Goal: Task Accomplishment & Management: Manage account settings

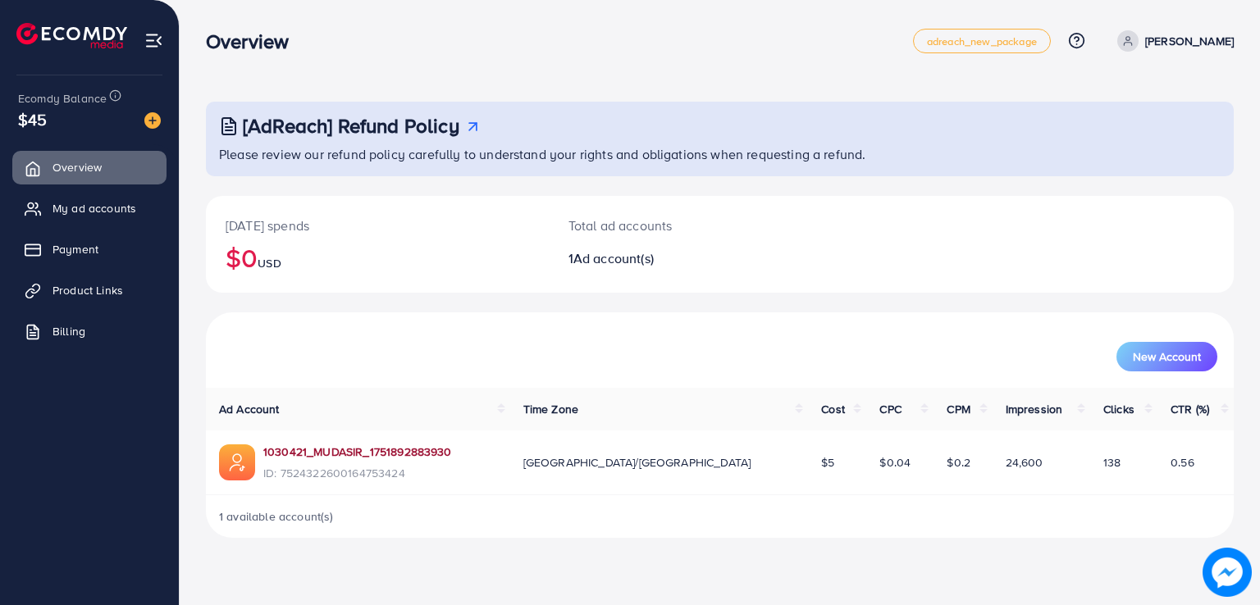
click at [381, 449] on link "1030421_MUDASIR_1751892883930" at bounding box center [357, 452] width 189 height 16
click at [124, 294] on span "Product Links" at bounding box center [92, 290] width 71 height 16
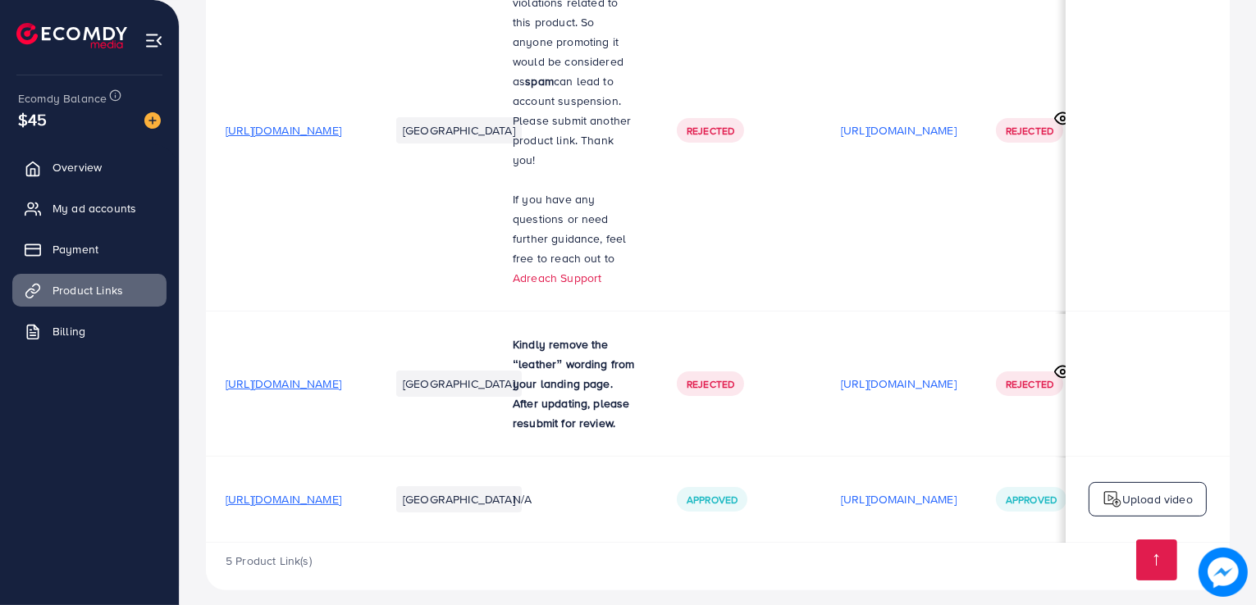
scroll to position [0, 279]
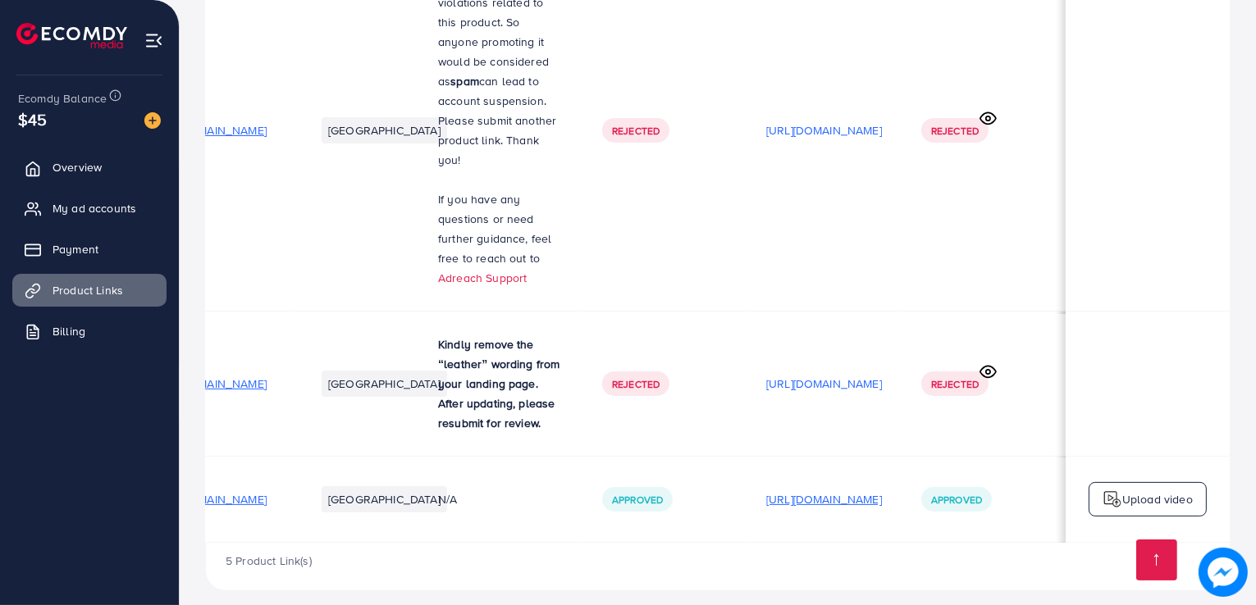
click at [843, 490] on p "[URL][DOMAIN_NAME]" at bounding box center [824, 500] width 116 height 20
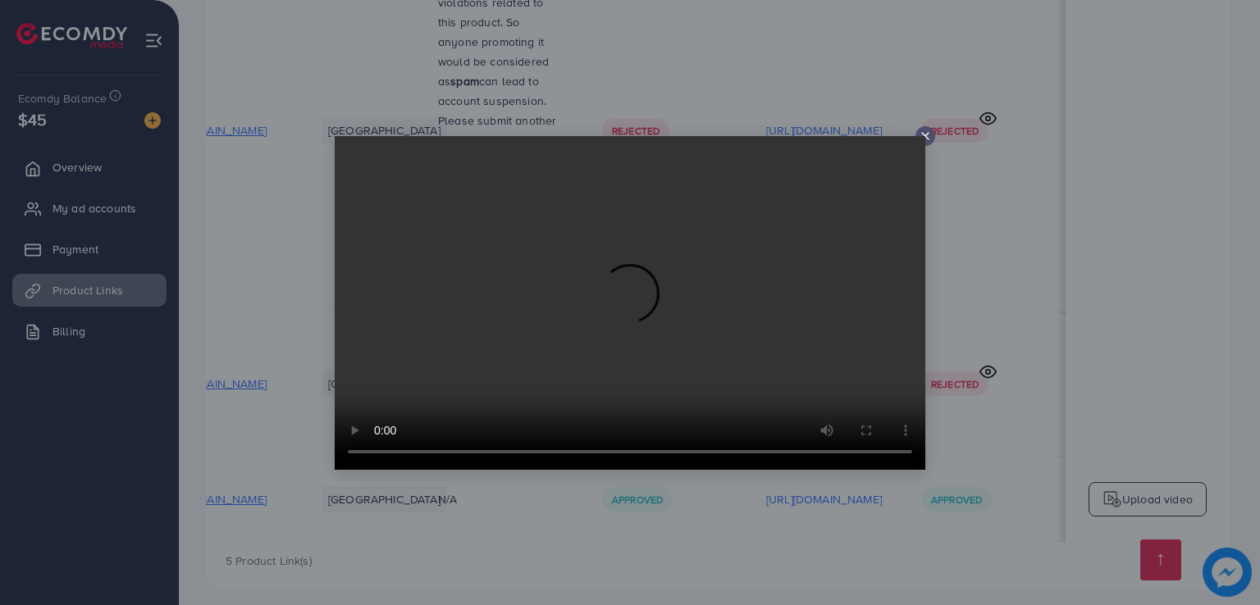
click at [796, 279] on video at bounding box center [630, 303] width 591 height 334
click at [926, 136] on line at bounding box center [925, 136] width 7 height 7
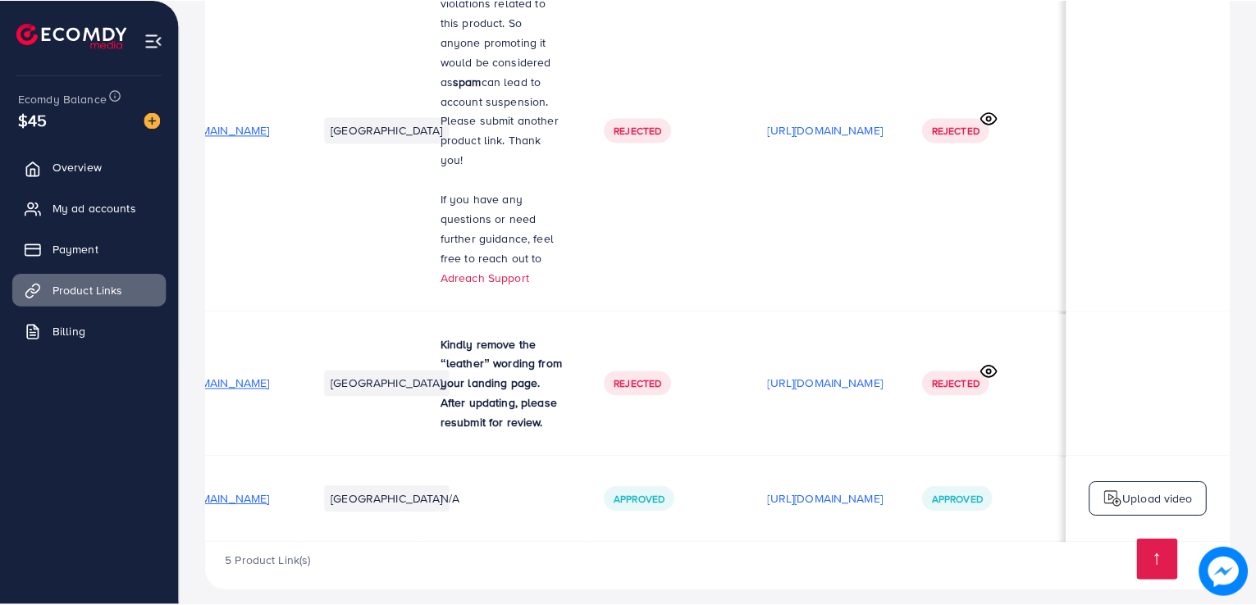
scroll to position [0, 276]
click at [119, 165] on link "Overview" at bounding box center [89, 167] width 154 height 33
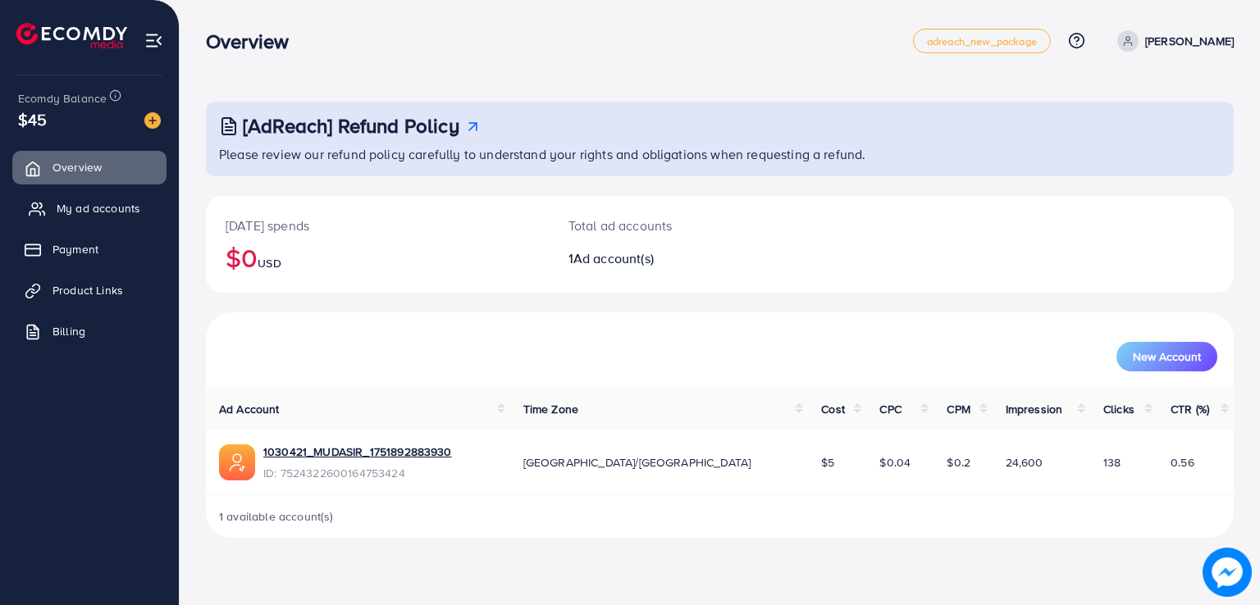
click at [121, 208] on span "My ad accounts" at bounding box center [99, 208] width 84 height 16
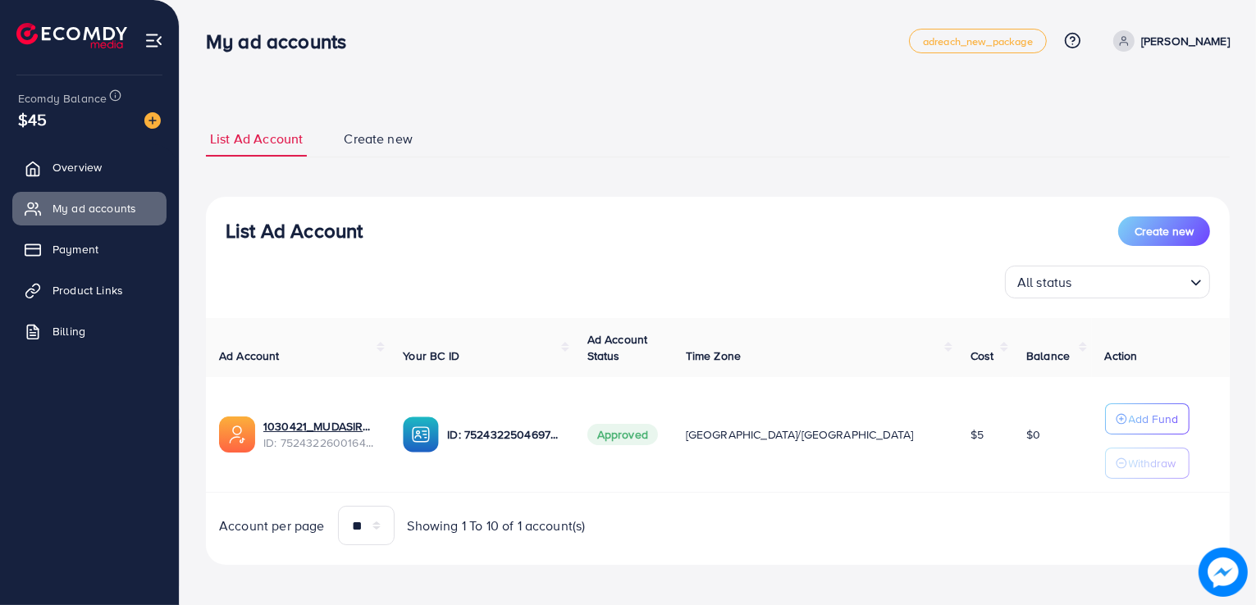
scroll to position [5, 0]
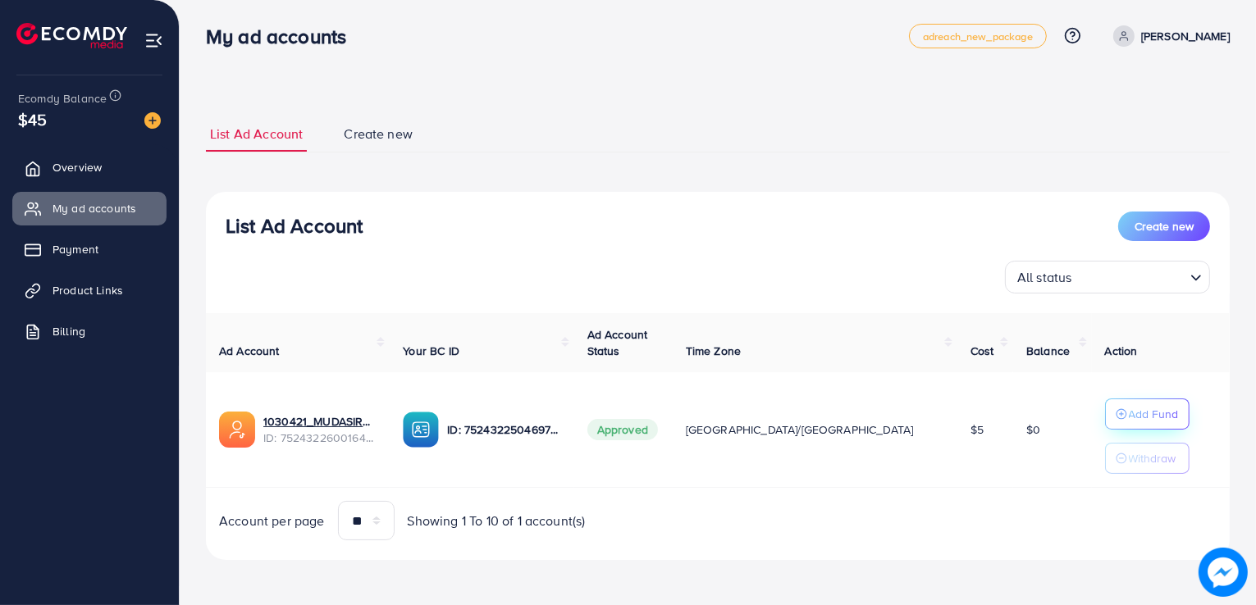
click at [1115, 408] on icon "button" at bounding box center [1120, 413] width 11 height 11
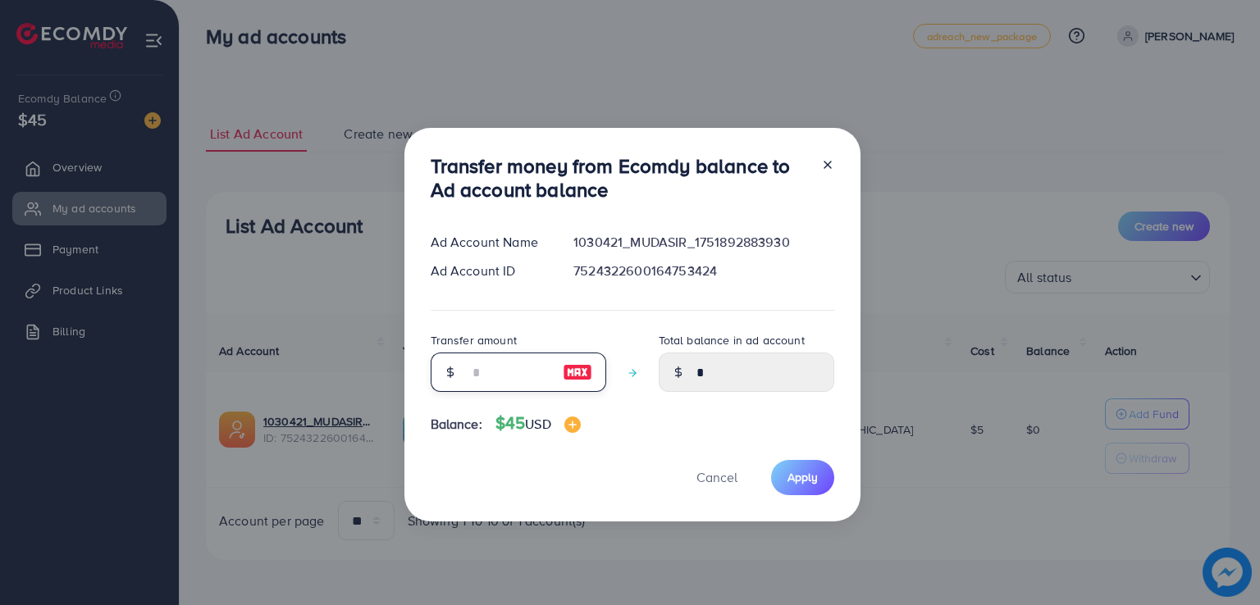
click at [529, 367] on input "number" at bounding box center [509, 372] width 82 height 39
type input "*"
type input "****"
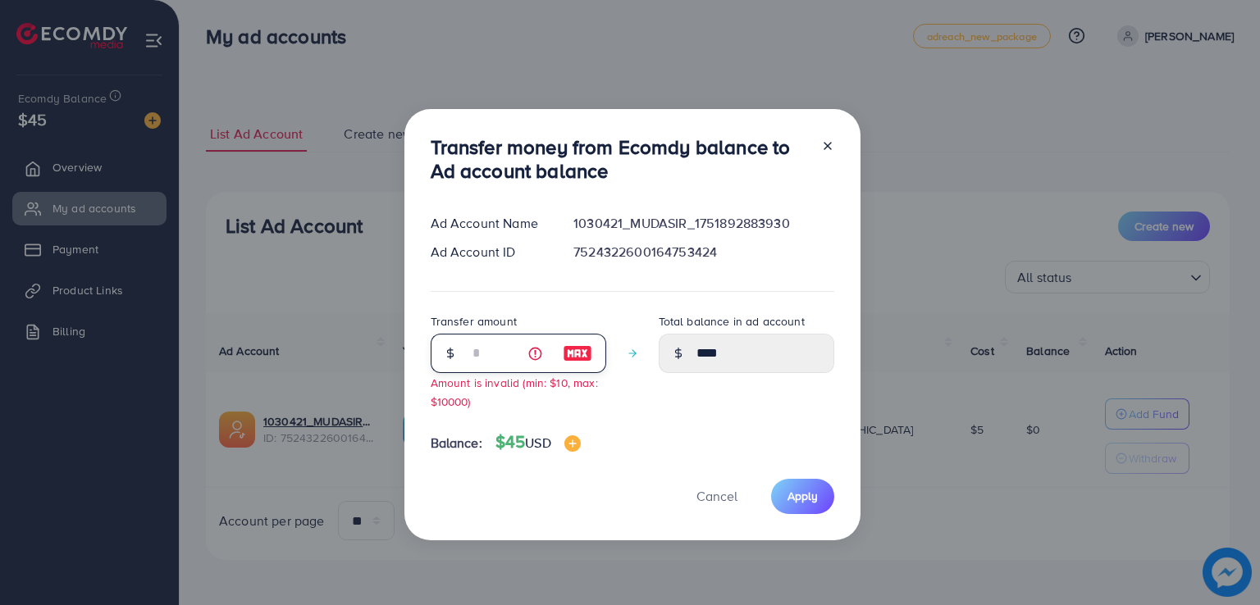
type input "**"
type input "*****"
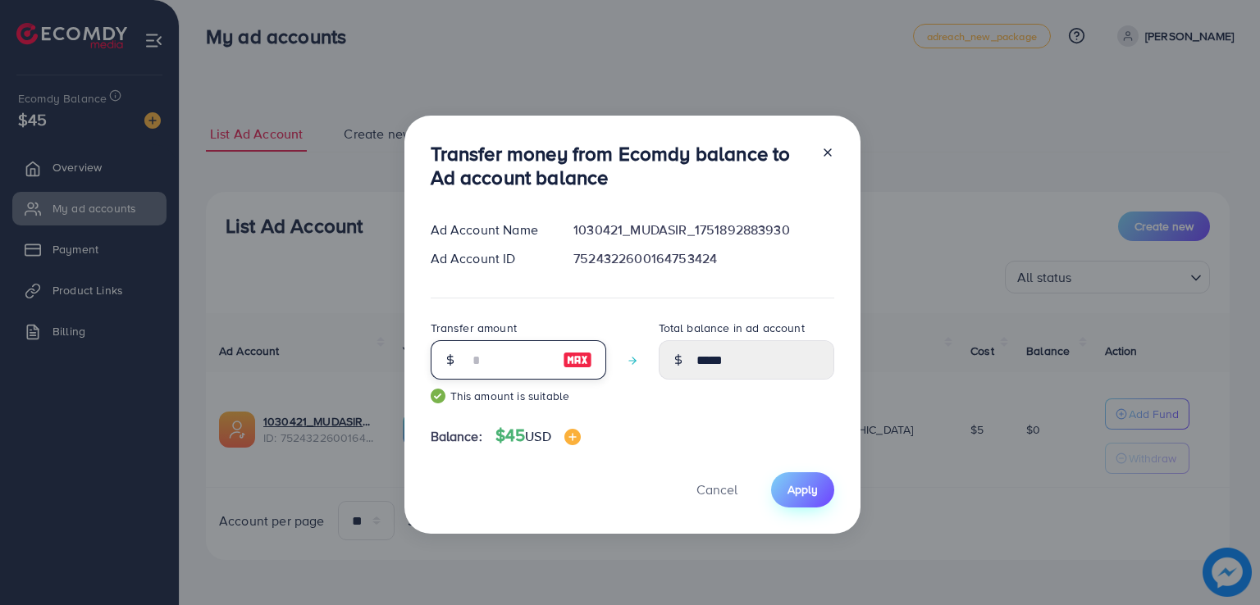
type input "**"
click at [809, 495] on span "Apply" at bounding box center [802, 489] width 30 height 16
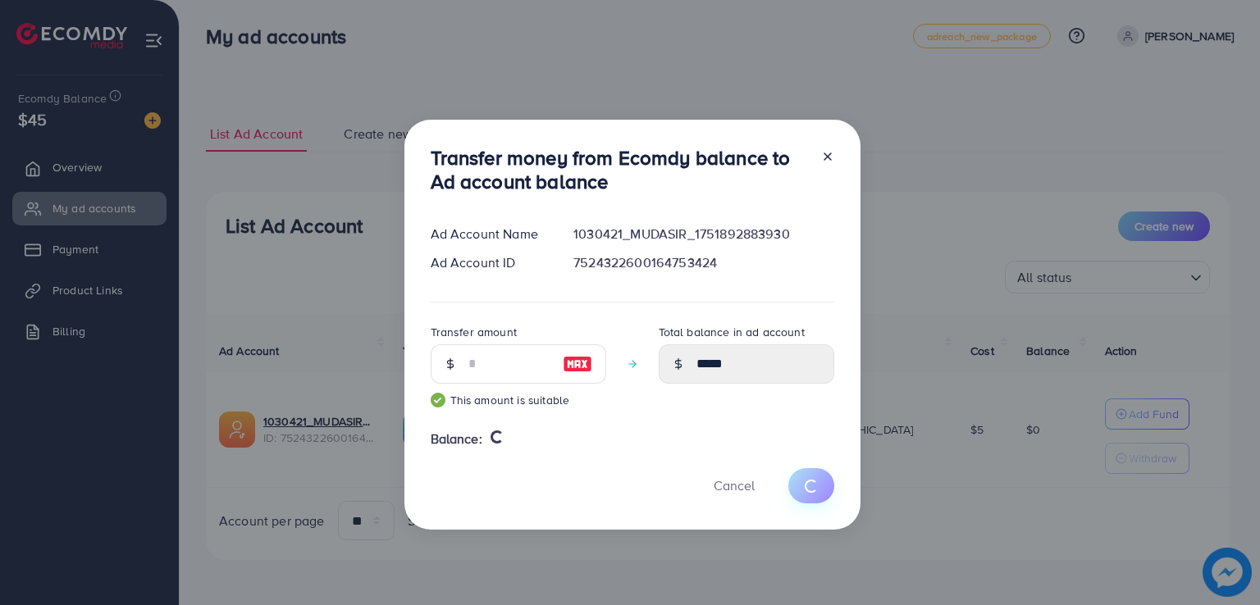
type input "*"
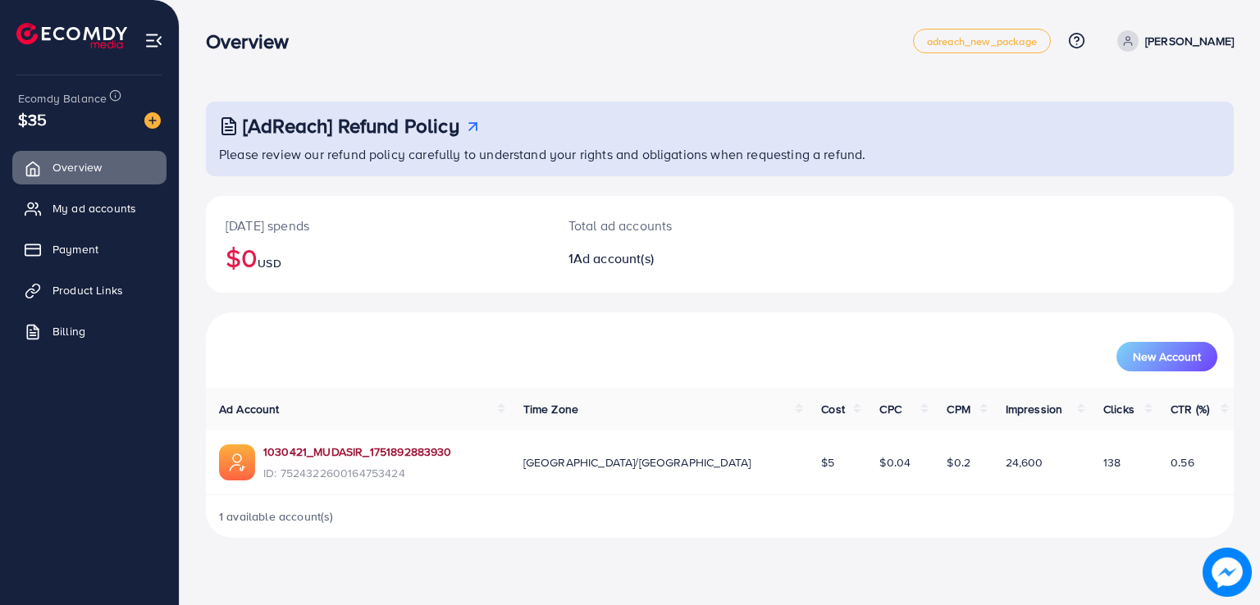
click at [331, 457] on link "1030421_MUDASIR_1751892883930" at bounding box center [357, 452] width 189 height 16
click at [117, 209] on span "My ad accounts" at bounding box center [99, 208] width 84 height 16
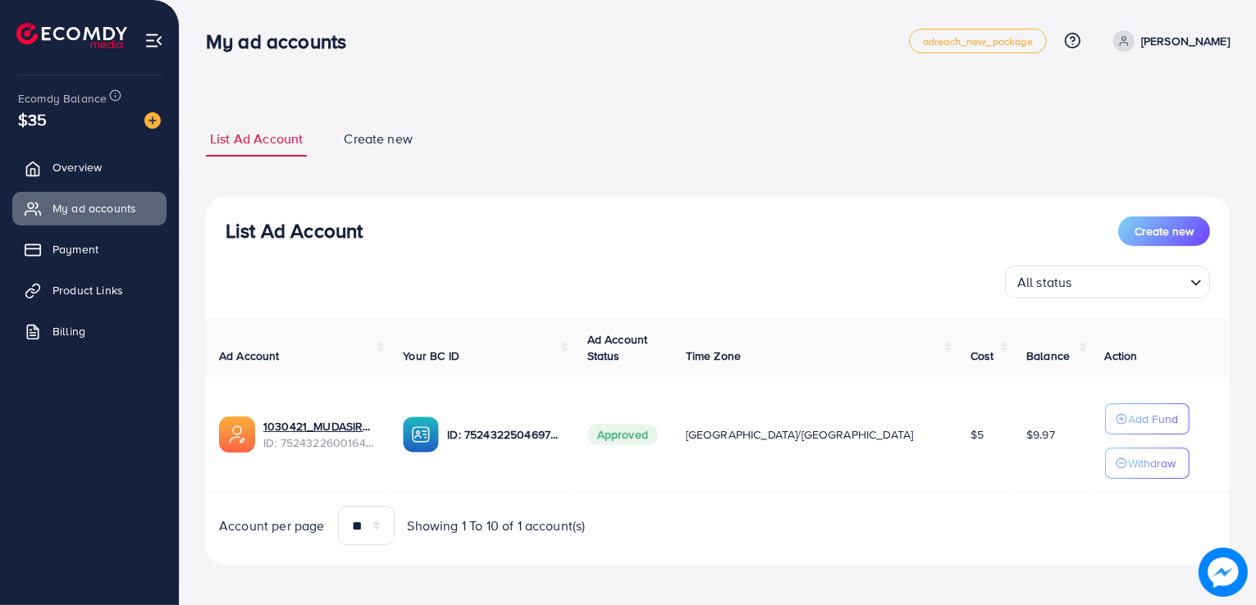
scroll to position [5, 0]
